Goal: Find specific page/section: Find specific page/section

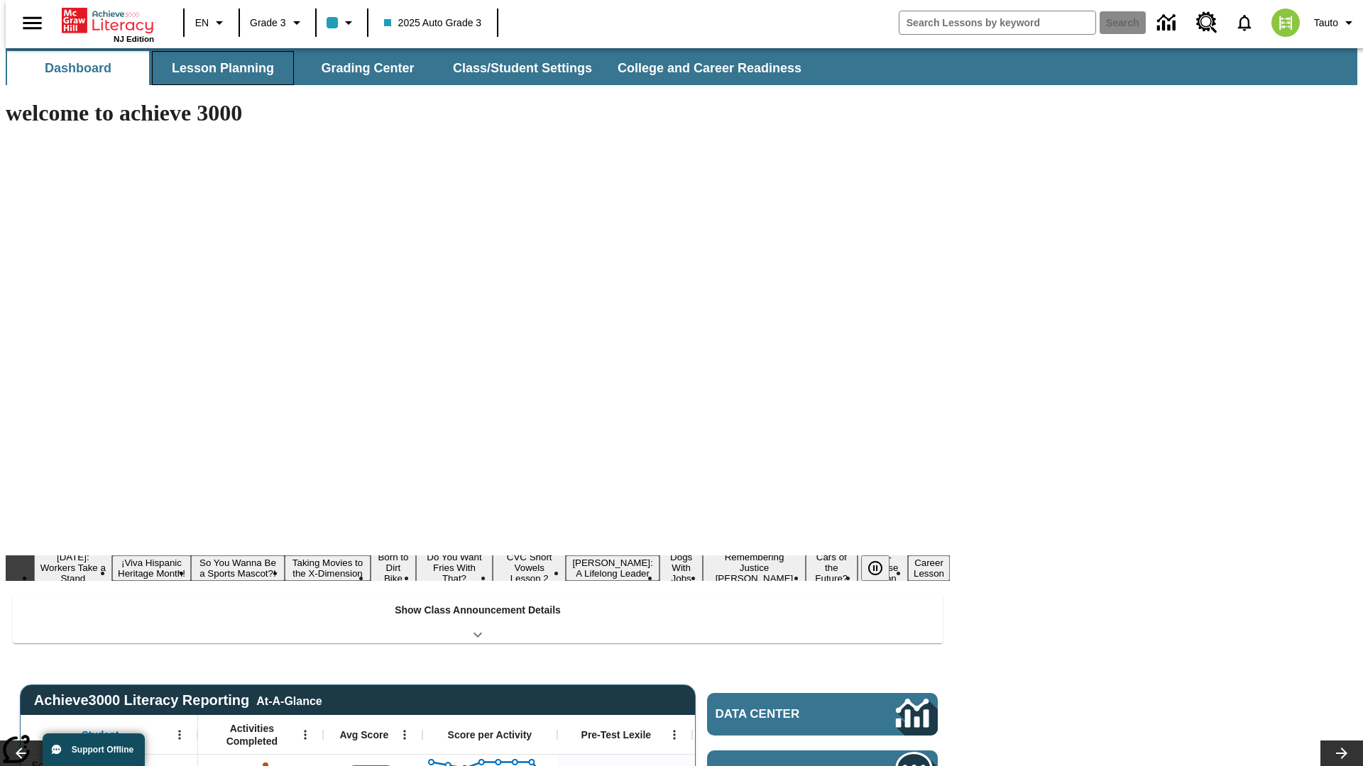
click at [217, 68] on button "Lesson Planning" at bounding box center [223, 68] width 142 height 34
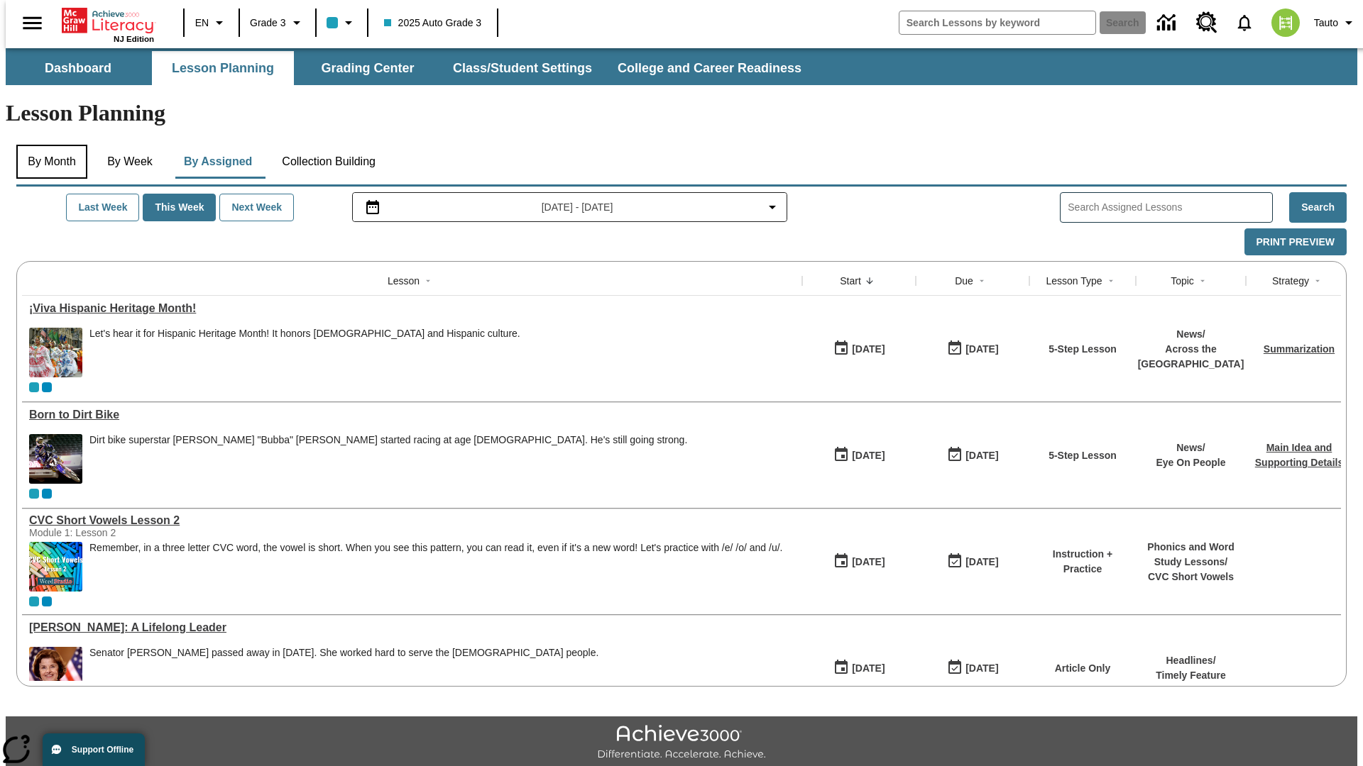
click at [48, 145] on button "By Month" at bounding box center [51, 162] width 71 height 34
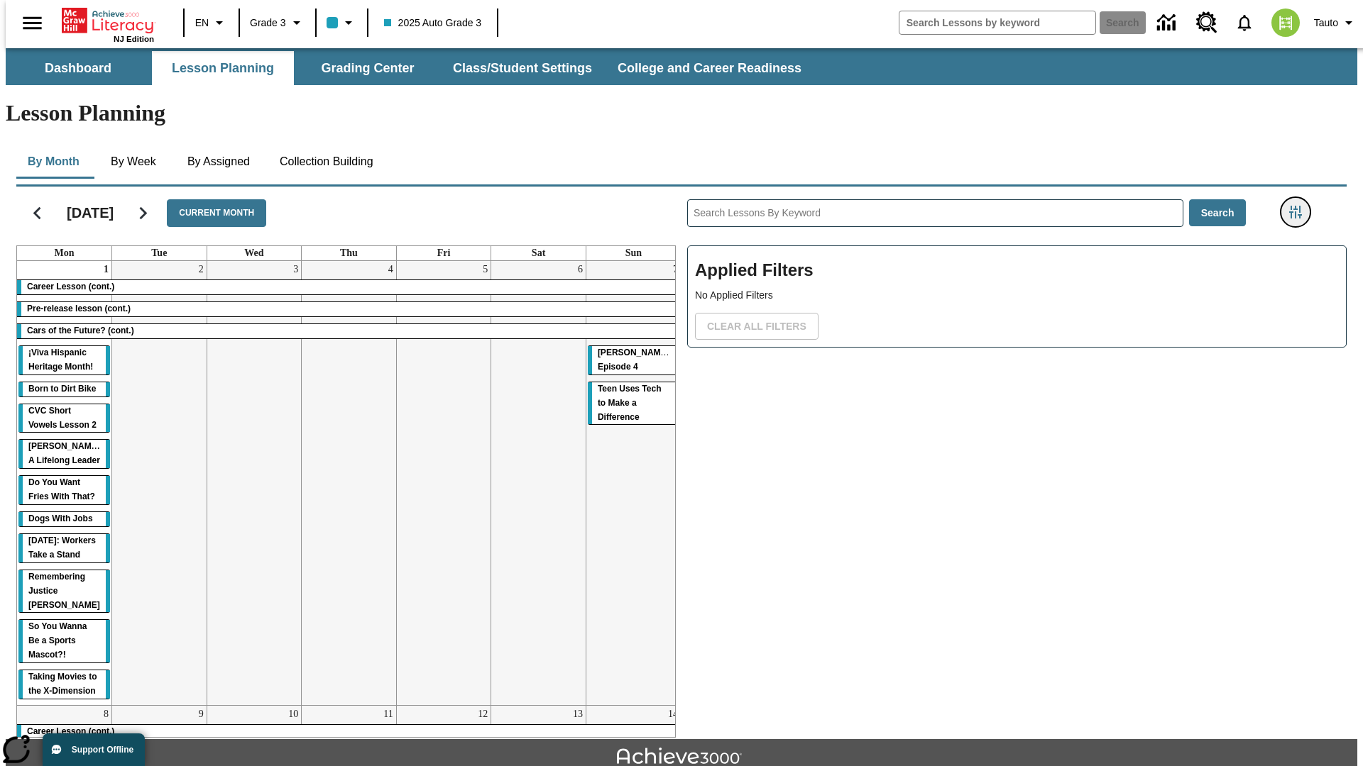
click at [1299, 206] on icon "Filters Side menu" at bounding box center [1295, 212] width 13 height 13
